Goal: Check status: Check status

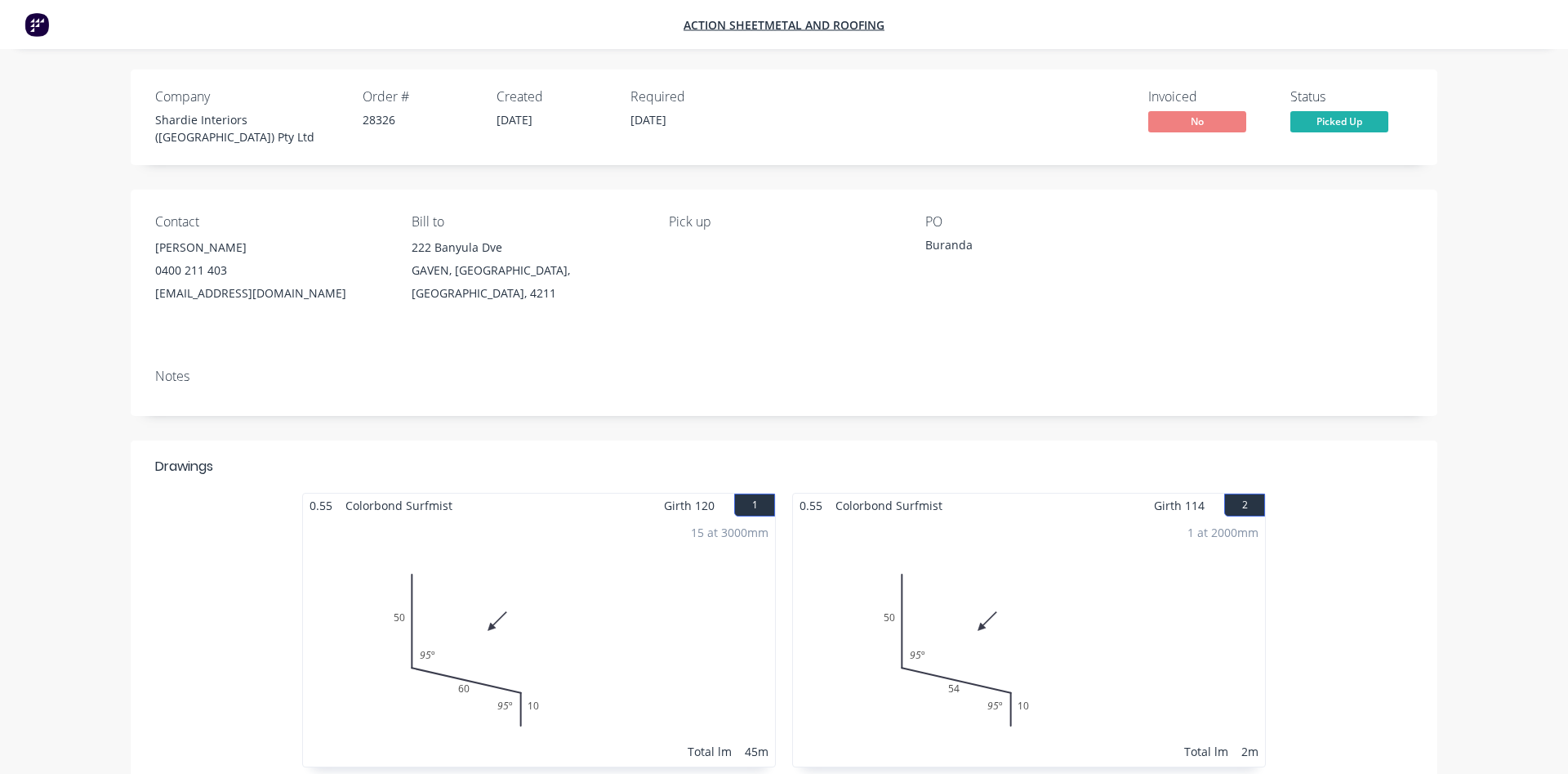
scroll to position [167, 0]
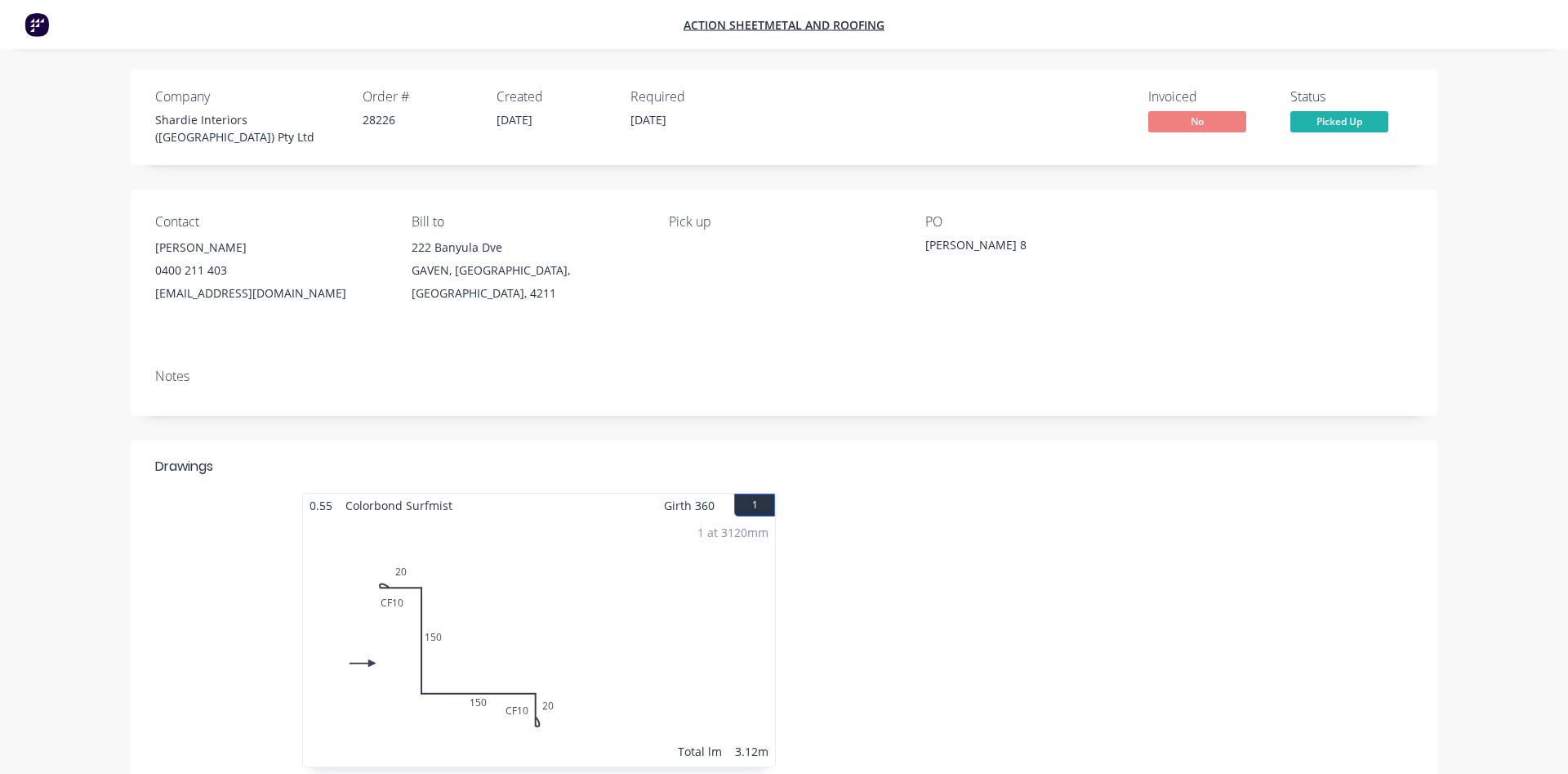
scroll to position [370, 0]
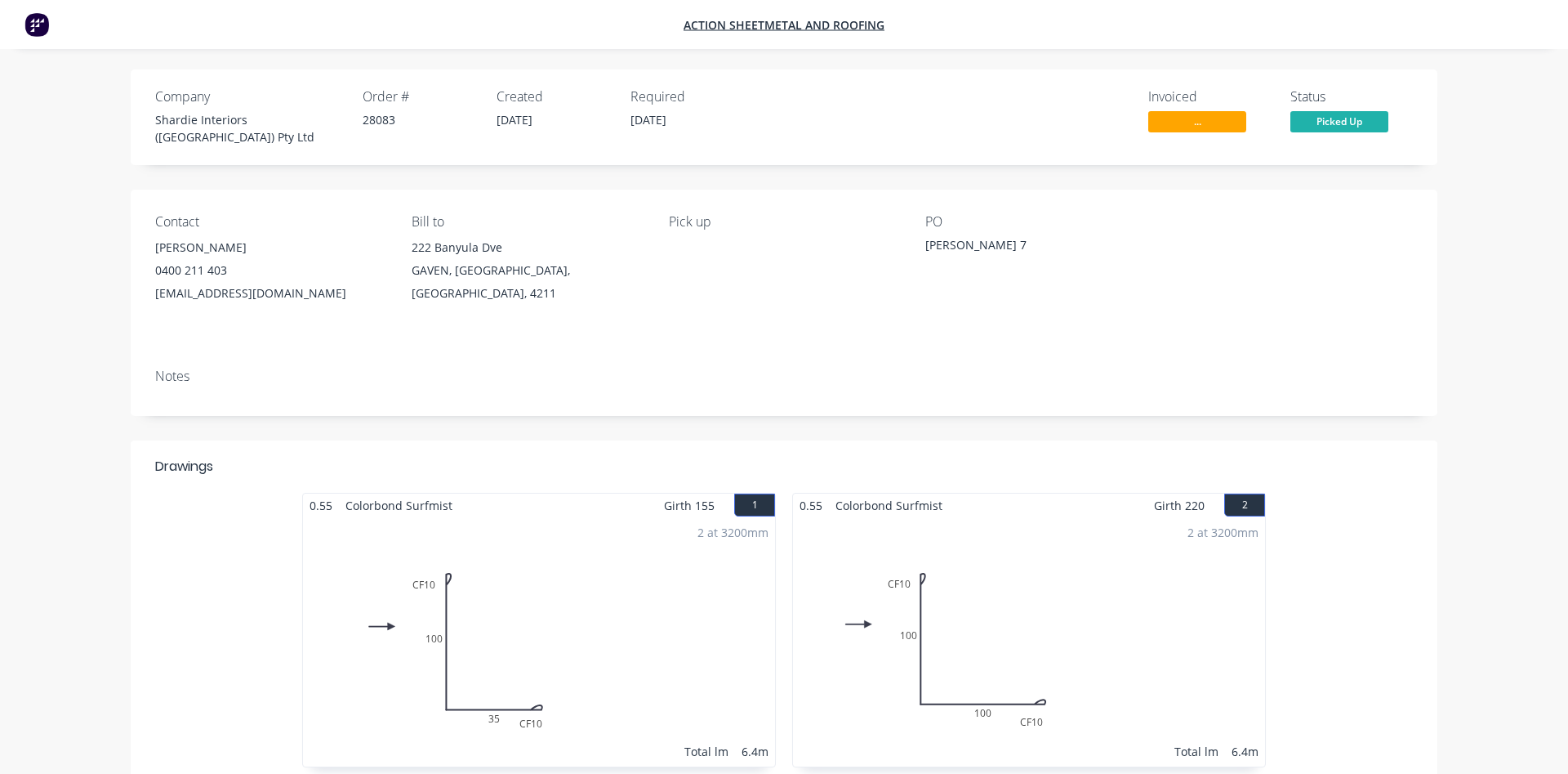
click at [361, 119] on div "Company Shardie Interiors ([GEOGRAPHIC_DATA]) Pty Ltd Order # 28083 Created [DA…" at bounding box center [450, 117] width 590 height 57
drag, startPoint x: 363, startPoint y: 119, endPoint x: 453, endPoint y: 129, distance: 90.6
click at [453, 129] on div "Order # 28083" at bounding box center [419, 117] width 114 height 57
copy div "28083"
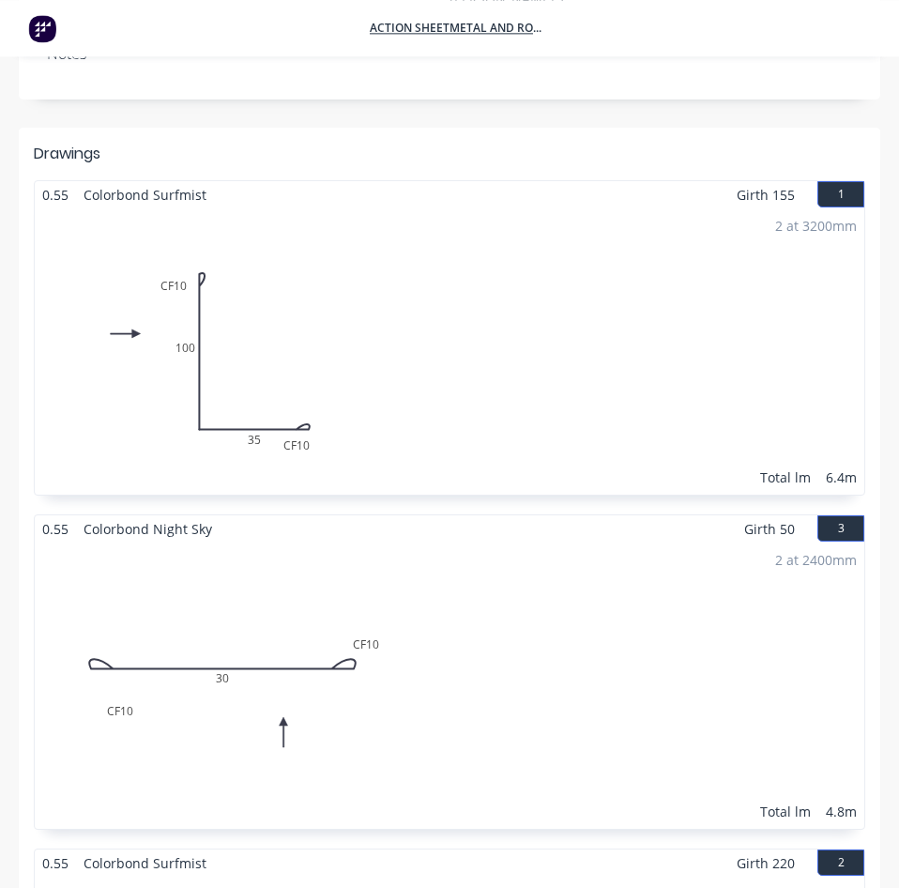
scroll to position [479, 0]
